Goal: Find specific page/section: Find specific page/section

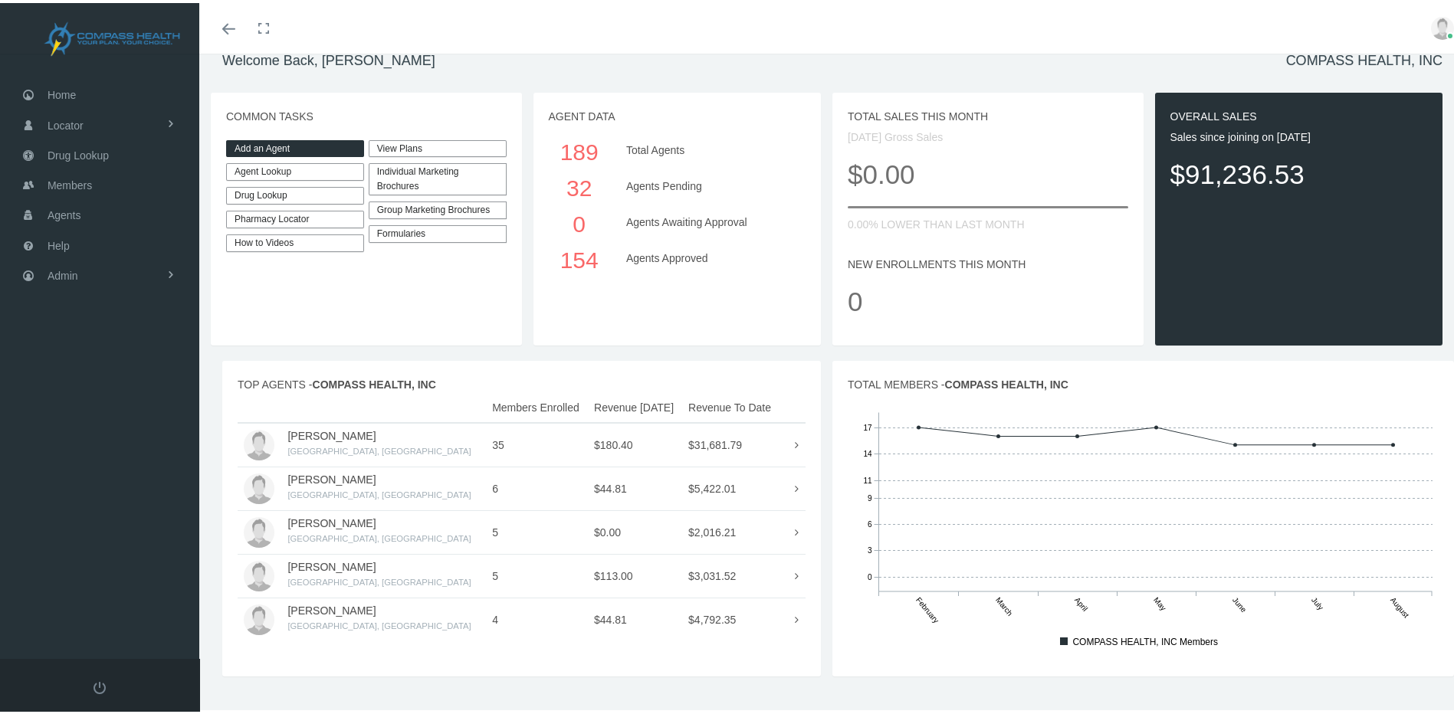
scroll to position [34, 0]
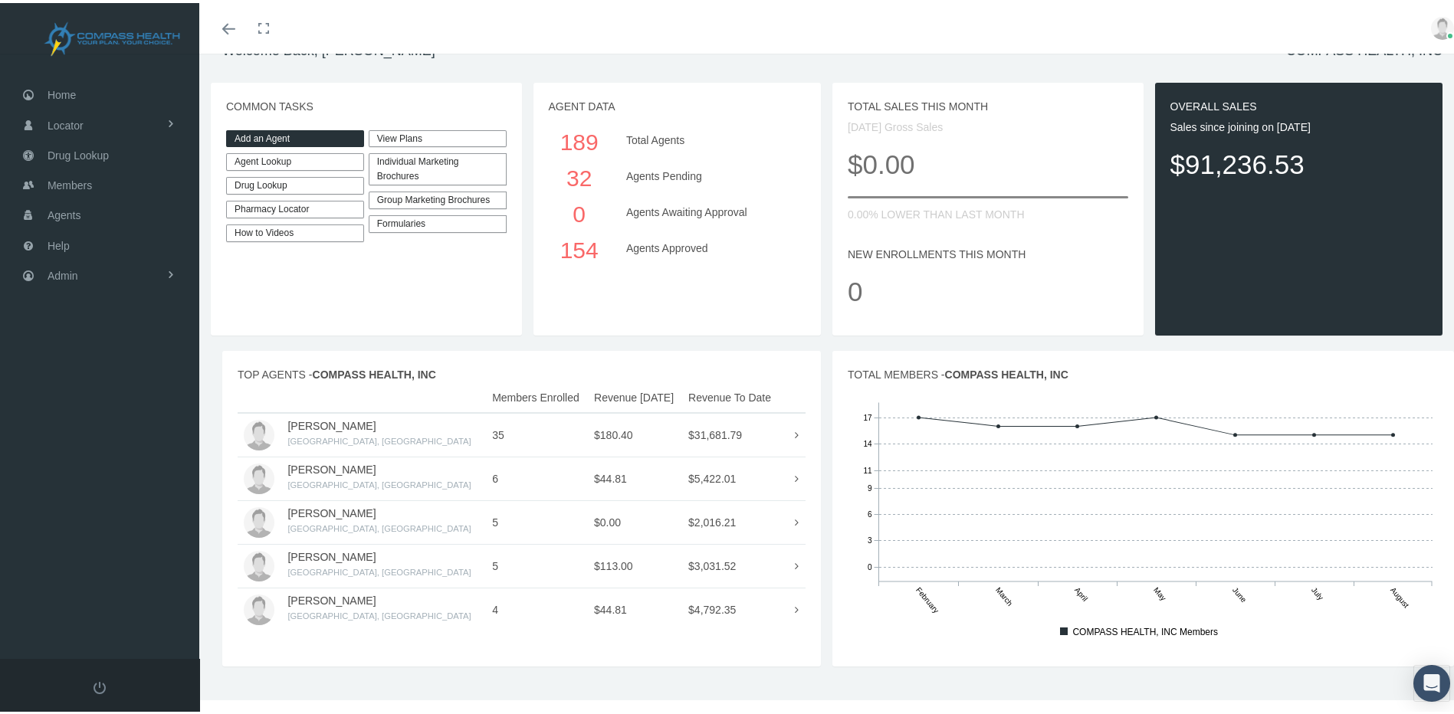
click at [287, 165] on link "Agent Lookup" at bounding box center [295, 159] width 138 height 18
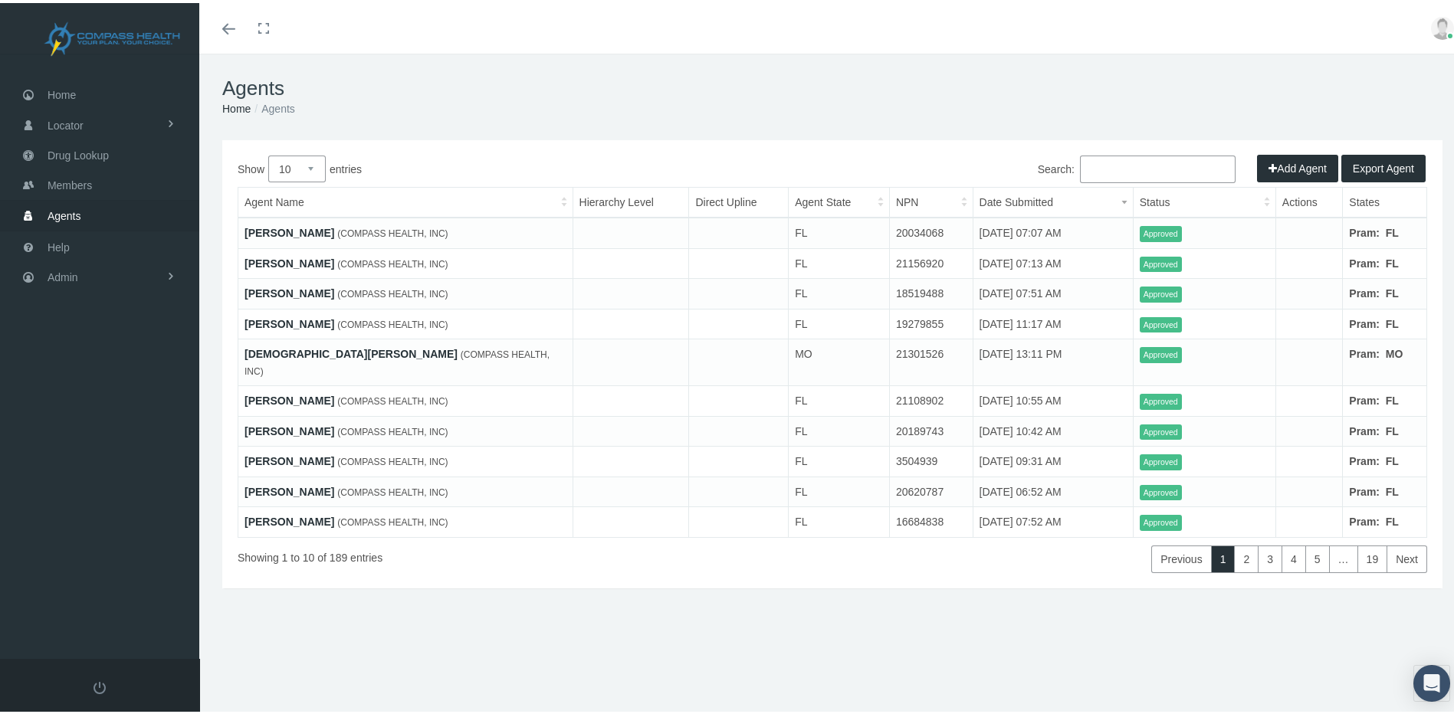
click at [1168, 169] on input "Search:" at bounding box center [1158, 167] width 156 height 28
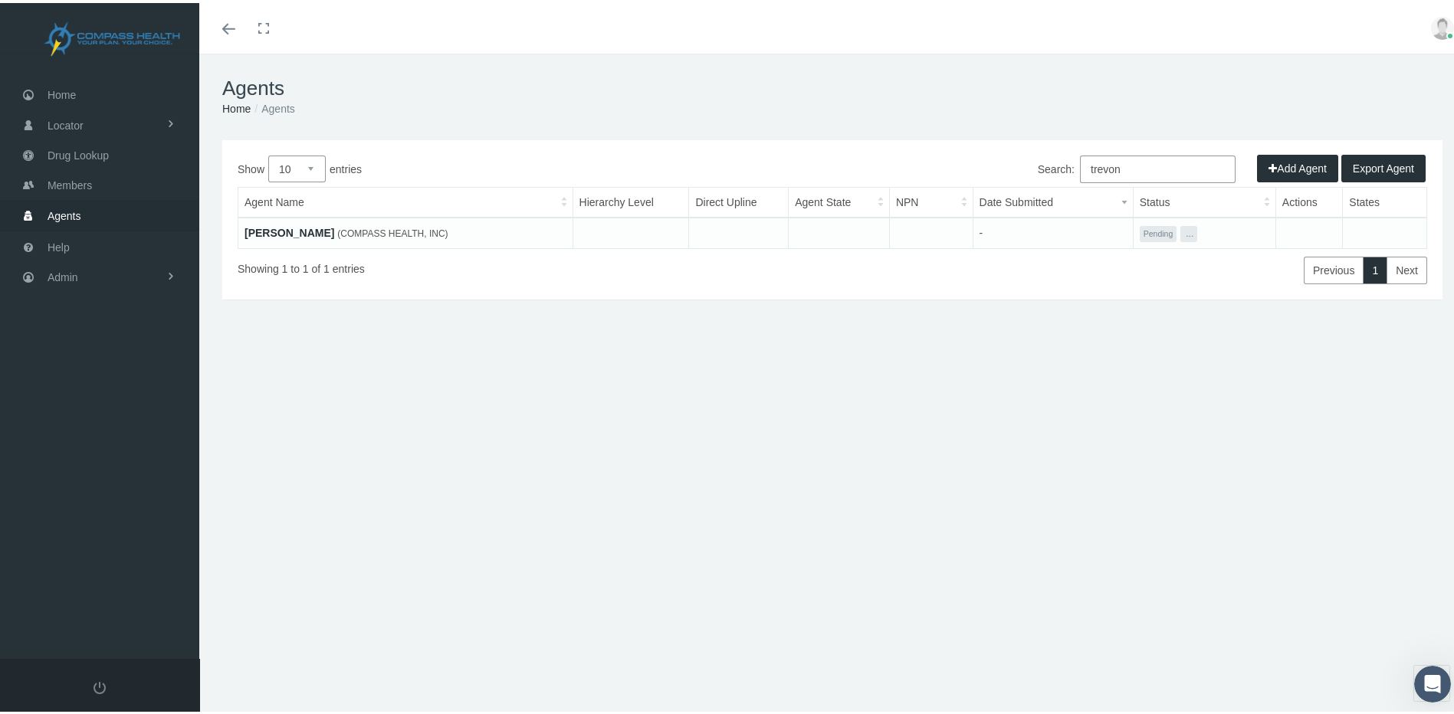
type input "trevon"
click at [274, 228] on link "[PERSON_NAME]" at bounding box center [290, 230] width 90 height 12
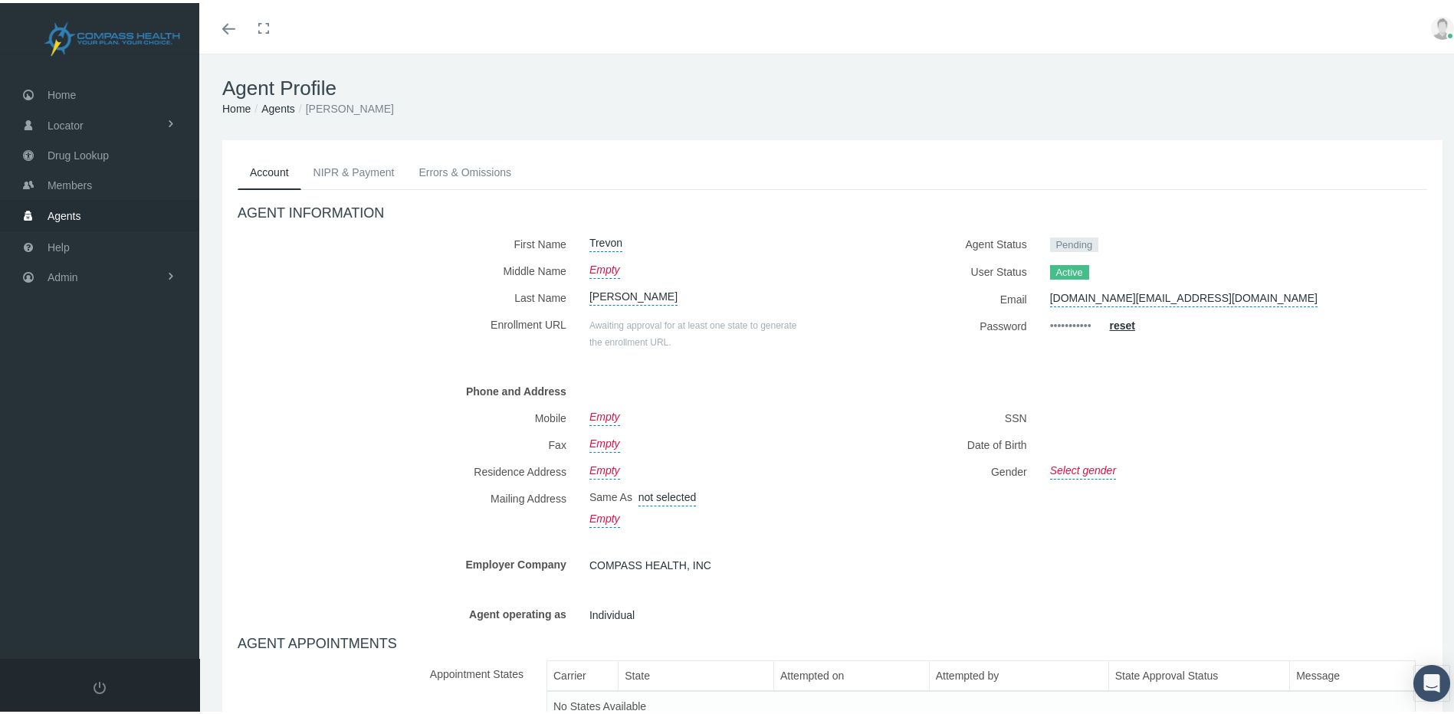
click at [1068, 323] on link "•••••••••••" at bounding box center [1070, 323] width 41 height 27
click at [1109, 324] on u "reset" at bounding box center [1121, 323] width 25 height 12
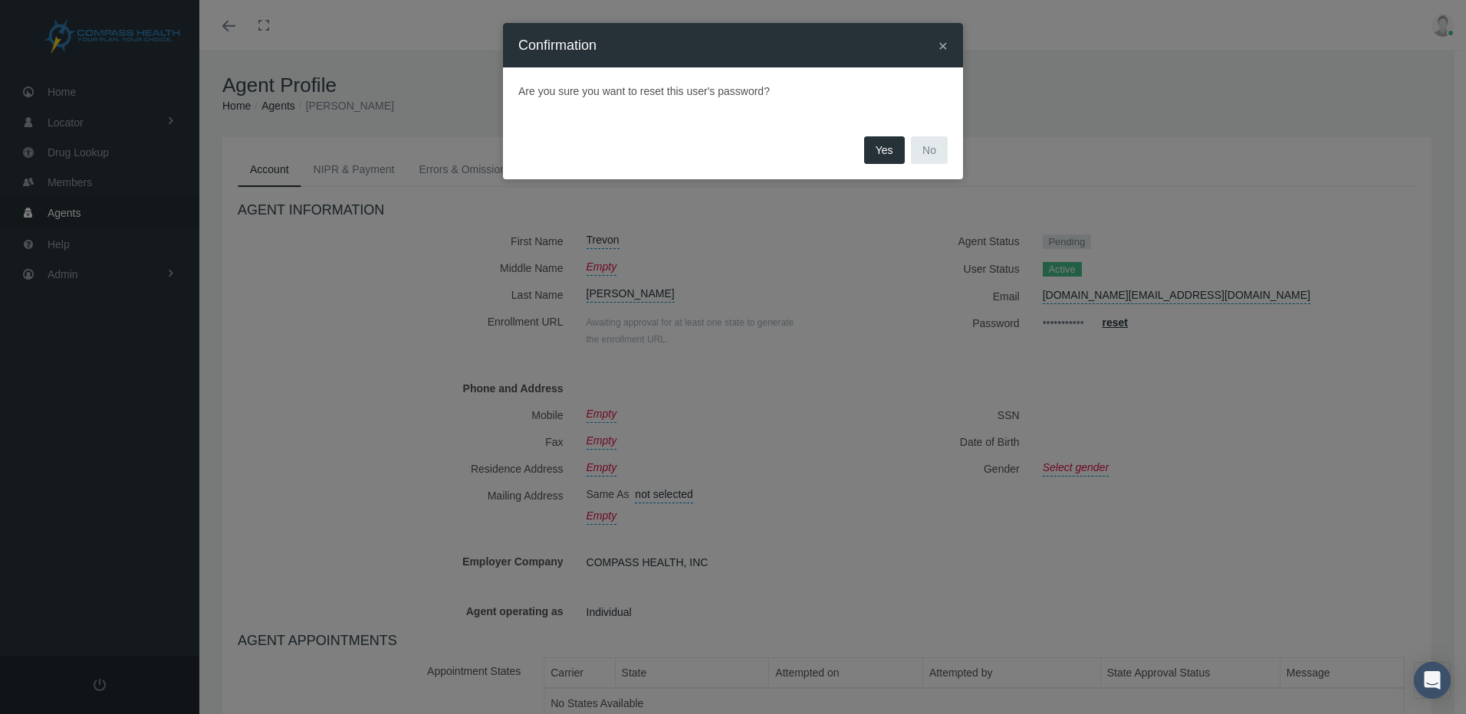
click at [883, 153] on button "Yes" at bounding box center [884, 150] width 41 height 28
